Goal: Navigation & Orientation: Understand site structure

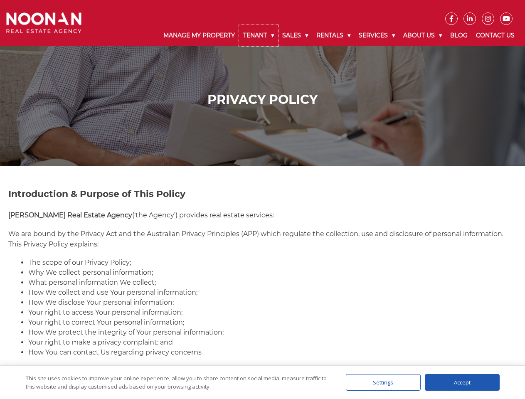
click at [259, 35] on link "Tenant" at bounding box center [258, 35] width 39 height 21
click at [296, 35] on link "Sales" at bounding box center [295, 35] width 34 height 21
click at [334, 35] on link "Rentals" at bounding box center [333, 35] width 42 height 21
click at [378, 35] on link "Services" at bounding box center [377, 35] width 45 height 21
click at [424, 35] on link "About Us" at bounding box center [422, 35] width 47 height 21
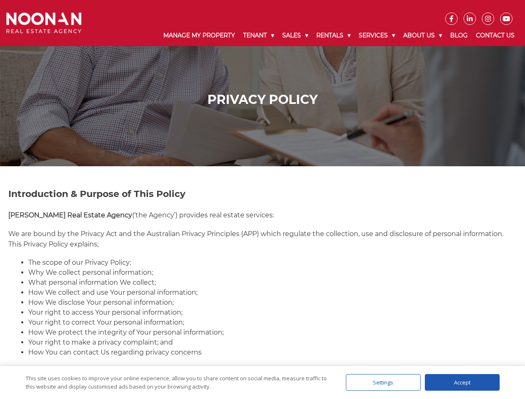
click at [384, 383] on div "Settings" at bounding box center [383, 382] width 75 height 17
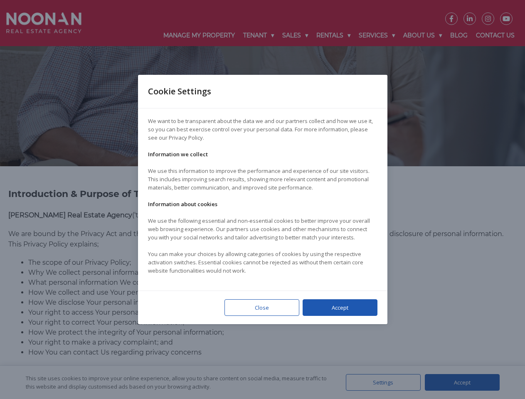
click at [463, 383] on div at bounding box center [262, 199] width 525 height 399
